Goal: Information Seeking & Learning: Learn about a topic

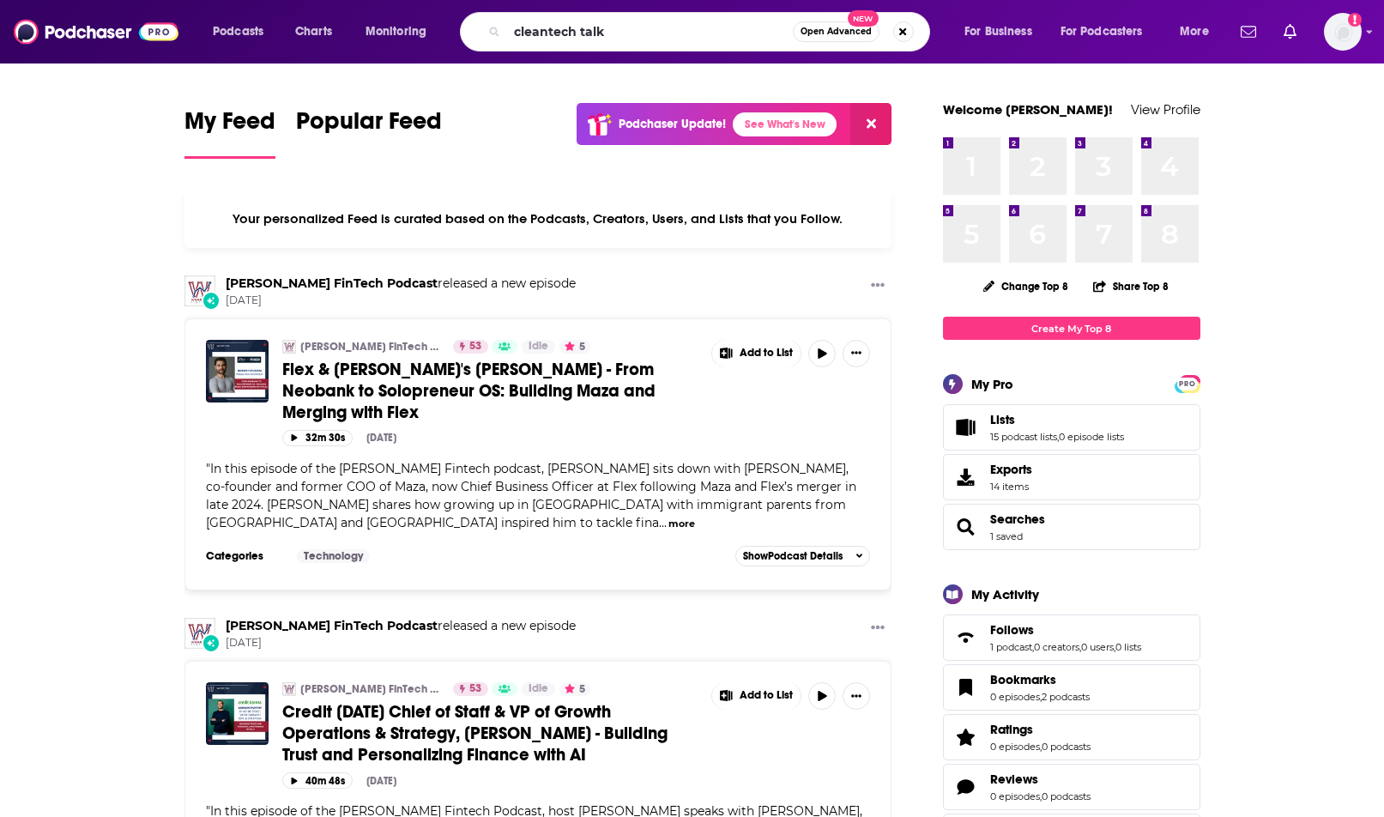
type input "cleantech talk"
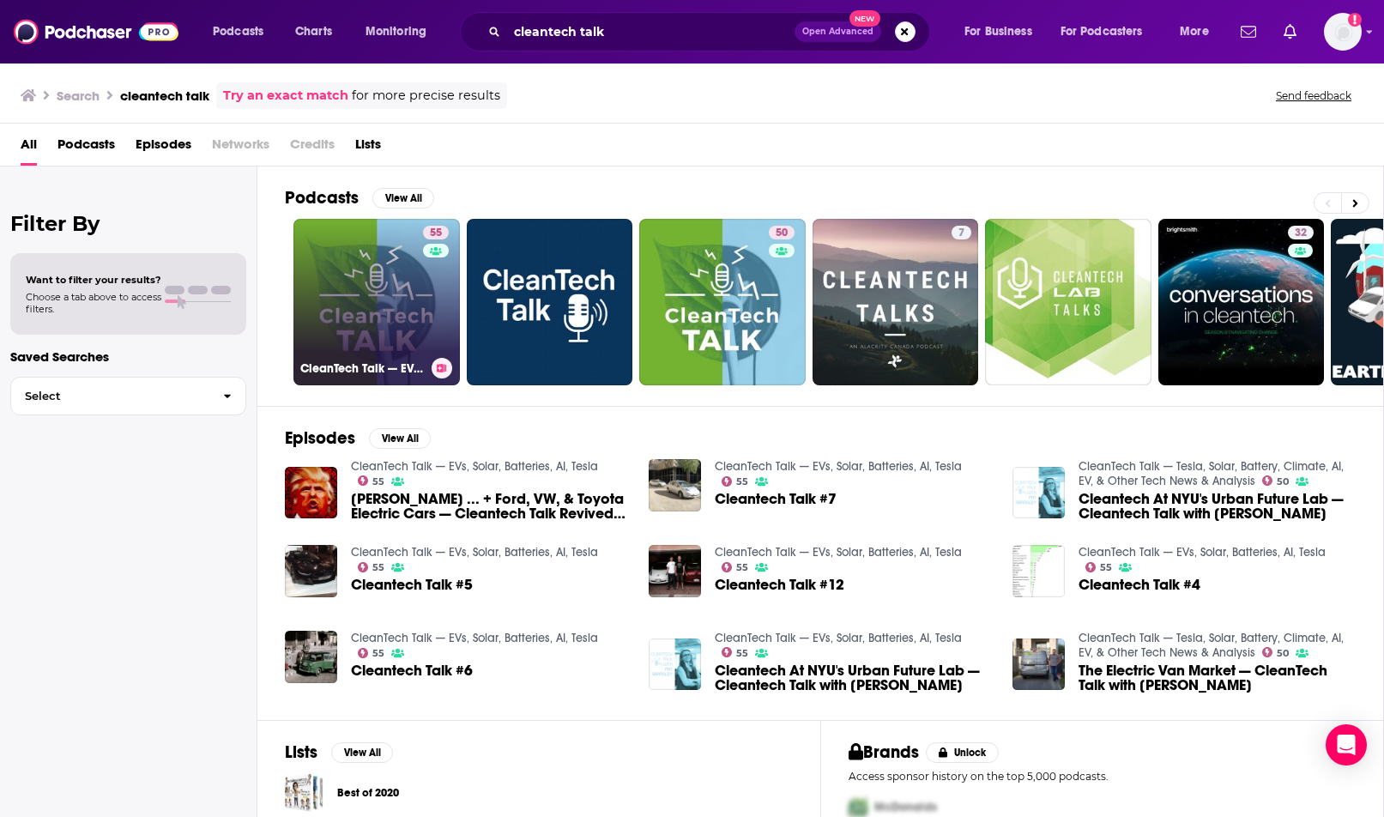
click at [400, 294] on link "55 CleanTech Talk — EVs, Solar, Batteries, AI, Tesla" at bounding box center [377, 302] width 166 height 166
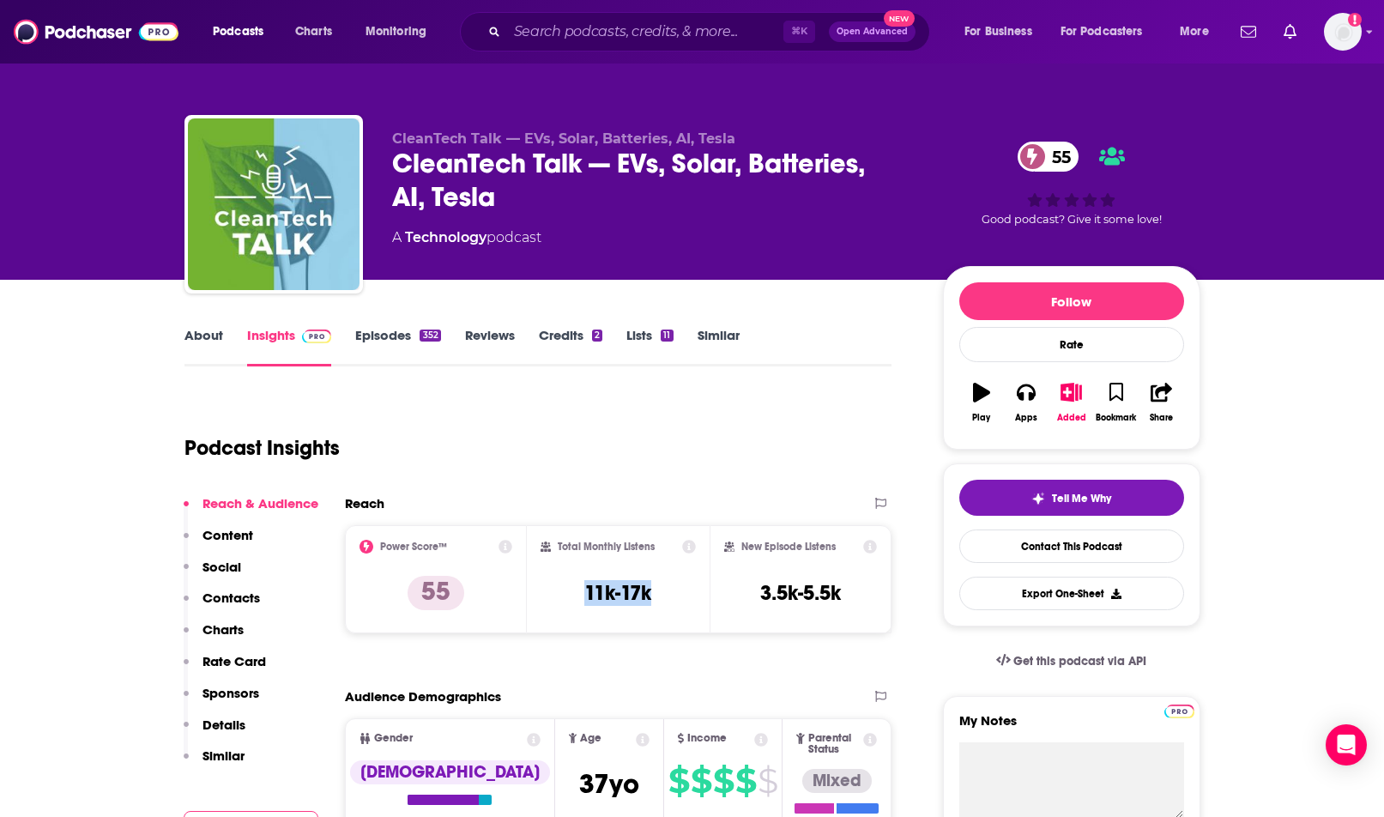
drag, startPoint x: 653, startPoint y: 594, endPoint x: 576, endPoint y: 596, distance: 77.3
click at [576, 596] on div "Total Monthly Listens 11k-17k" at bounding box center [618, 579] width 155 height 79
copy h3 "11k-17k"
